Goal: Task Accomplishment & Management: Manage account settings

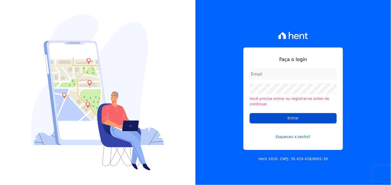
type input "marcos.real@realmarka.com.br"
click at [293, 113] on input "Entrar" at bounding box center [293, 118] width 87 height 10
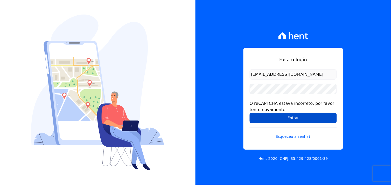
click at [299, 120] on input "Entrar" at bounding box center [293, 118] width 87 height 10
click at [288, 117] on input "Entrar" at bounding box center [293, 118] width 87 height 10
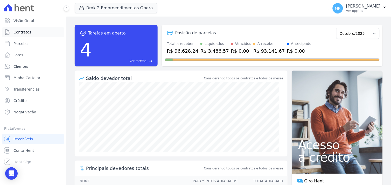
click at [21, 30] on span "Contratos" at bounding box center [22, 32] width 18 height 5
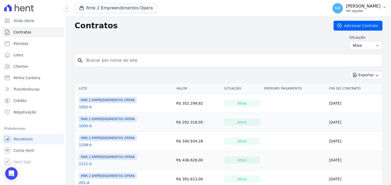
click at [363, 7] on p "Marcos Real" at bounding box center [363, 6] width 34 height 5
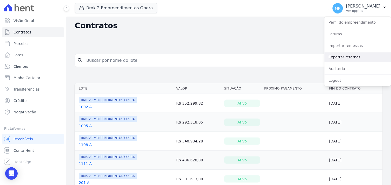
click at [343, 58] on link "Exportar retornos" at bounding box center [358, 56] width 66 height 9
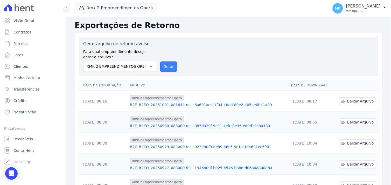
click at [167, 68] on button "Gerar" at bounding box center [168, 66] width 17 height 10
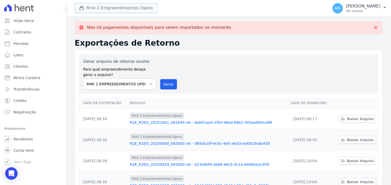
click at [121, 3] on button "Rmk 2 Empreendimentos Opera" at bounding box center [116, 8] width 83 height 10
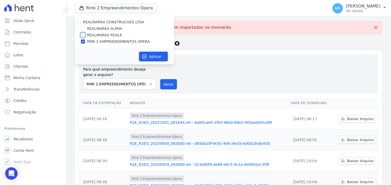
click at [84, 36] on input "REALMARKA REALE" at bounding box center [83, 35] width 4 height 4
checkbox input "true"
drag, startPoint x: 81, startPoint y: 42, endPoint x: 95, endPoint y: 46, distance: 14.7
click at [82, 42] on input "RMK 2 EMPREENDIMENTOS OPERA" at bounding box center [83, 41] width 4 height 4
checkbox input "false"
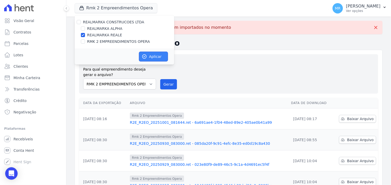
drag, startPoint x: 143, startPoint y: 52, endPoint x: 146, endPoint y: 54, distance: 3.5
click at [144, 53] on button "Aplicar" at bounding box center [153, 57] width 29 height 10
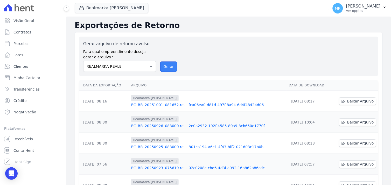
click at [166, 70] on button "Gerar" at bounding box center [168, 66] width 17 height 10
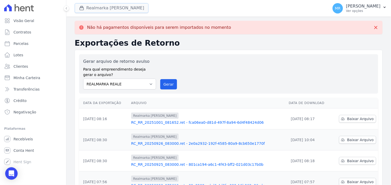
click at [85, 7] on div "button" at bounding box center [82, 7] width 7 height 5
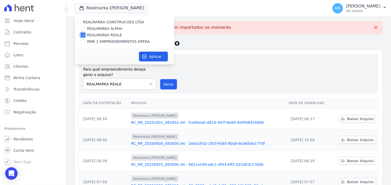
click at [82, 34] on input "REALMARKA REALE" at bounding box center [83, 35] width 4 height 4
checkbox input "false"
click at [82, 29] on input "REALMARKA ALPHA" at bounding box center [83, 28] width 4 height 4
checkbox input "true"
click at [146, 56] on icon "button" at bounding box center [145, 57] width 4 height 4
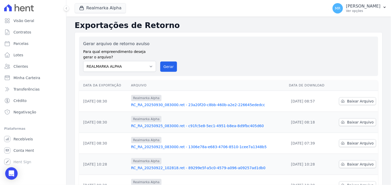
click at [167, 73] on div "Gerar arquivo de retorno avulso Para qual empreendimento deseja gerar o arquivo…" at bounding box center [228, 56] width 299 height 39
click at [166, 69] on button "Gerar" at bounding box center [168, 66] width 17 height 10
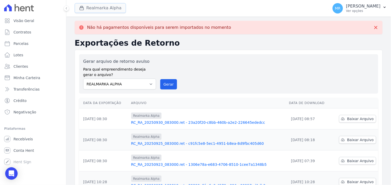
click at [89, 7] on button "Realmarka Alpha" at bounding box center [100, 8] width 51 height 10
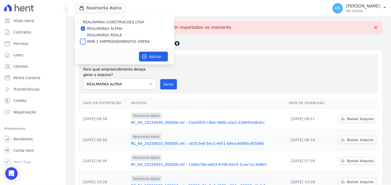
click at [83, 42] on input "RMK 2 EMPREENDIMENTOS OPERA" at bounding box center [83, 41] width 4 height 4
checkbox input "true"
click at [83, 27] on input "REALMARKA ALPHA" at bounding box center [83, 28] width 4 height 4
checkbox input "false"
click at [144, 55] on icon "button" at bounding box center [144, 56] width 5 height 5
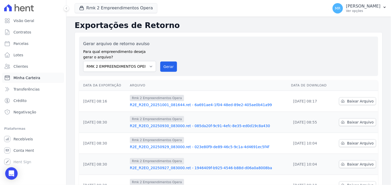
click at [22, 79] on span "Minha Carteira" at bounding box center [26, 77] width 27 height 5
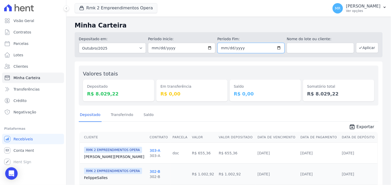
click at [277, 48] on input "2025-10-31" at bounding box center [251, 48] width 67 height 10
type input "[DATE]"
click at [362, 47] on button "Aplicar" at bounding box center [367, 48] width 22 height 10
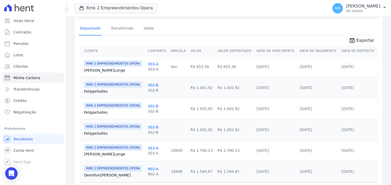
scroll to position [105, 0]
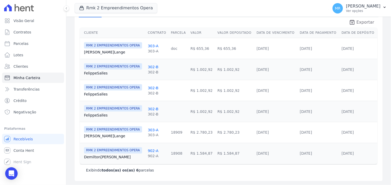
click at [363, 22] on span "Exportar" at bounding box center [366, 22] width 18 height 6
